Goal: Find specific page/section: Find specific page/section

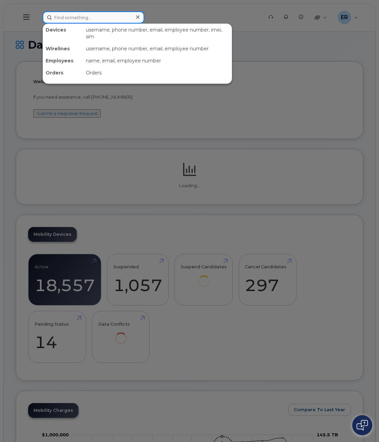
click at [60, 14] on input at bounding box center [94, 17] width 102 height 12
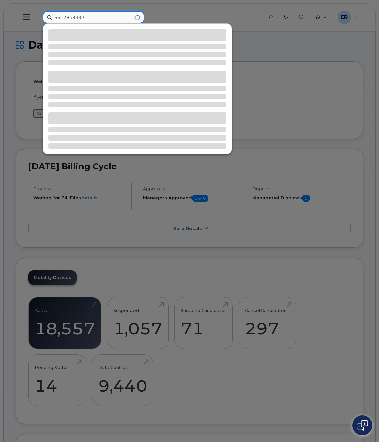
type input "5512849393"
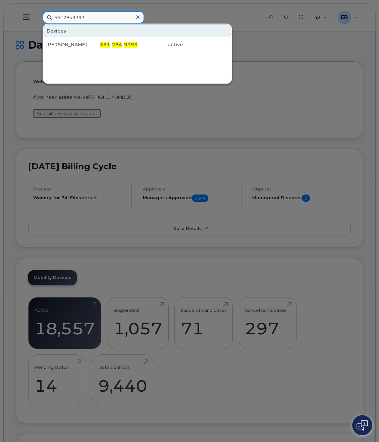
drag, startPoint x: 60, startPoint y: 14, endPoint x: 51, endPoint y: 14, distance: 8.7
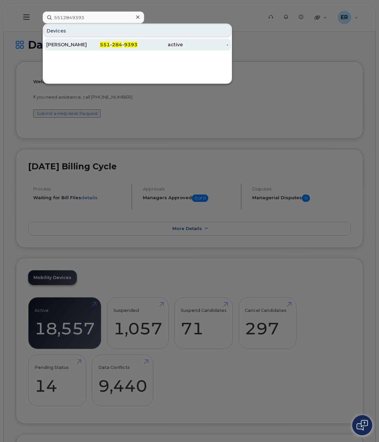
click at [76, 46] on div "[PERSON_NAME]" at bounding box center [69, 44] width 46 height 7
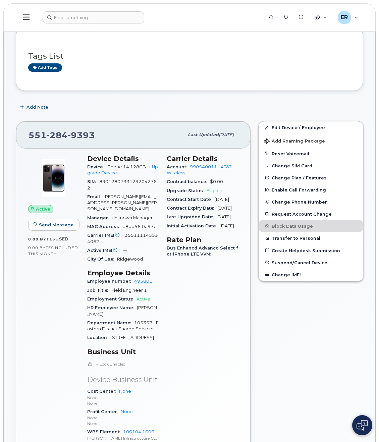
scroll to position [101, 0]
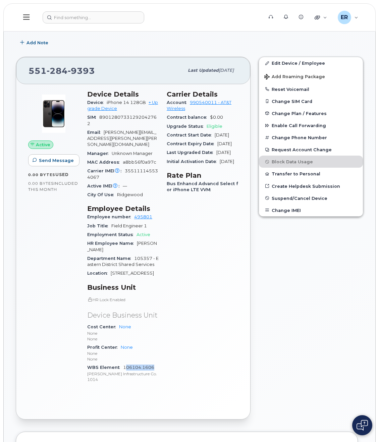
drag, startPoint x: 160, startPoint y: 368, endPoint x: 124, endPoint y: 369, distance: 35.6
click at [124, 369] on div "Device Details Device iPhone 14 128GB + Upgrade Device SIM [TECHNICAL_ID] Email…" at bounding box center [123, 239] width 80 height 307
click at [166, 369] on div "Carrier Details Account 990540011 - AT&T Wireless Contract balance $0.00 Upgrad…" at bounding box center [203, 239] width 80 height 307
drag, startPoint x: 161, startPoint y: 368, endPoint x: 123, endPoint y: 368, distance: 38.3
click at [123, 368] on div "Device Details Device iPhone 14 128GB + Upgrade Device SIM 89012807331292042762…" at bounding box center [123, 239] width 80 height 307
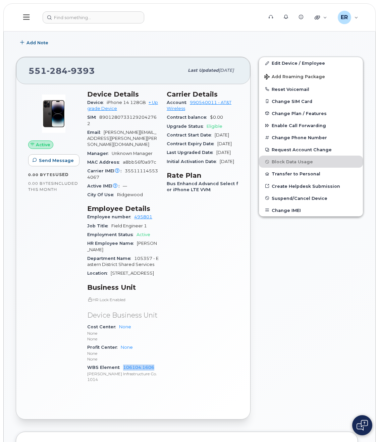
copy link "106104.1606"
